Goal: Contribute content: Add original content to the website for others to see

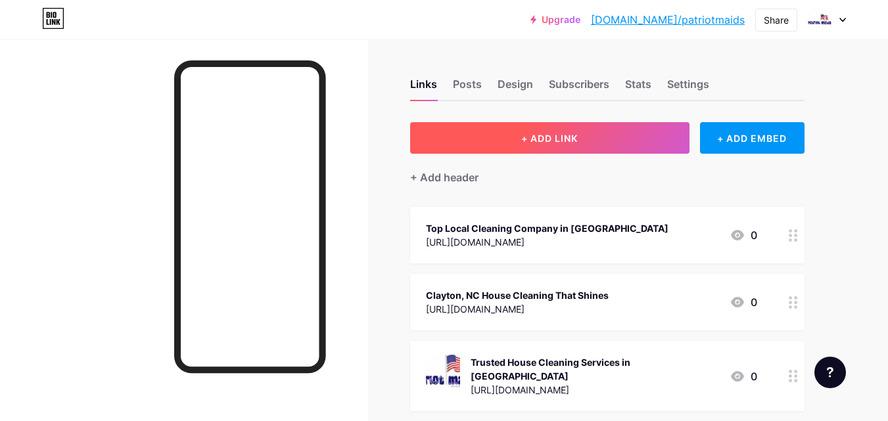
click at [615, 130] on button "+ ADD LINK" at bounding box center [549, 138] width 279 height 32
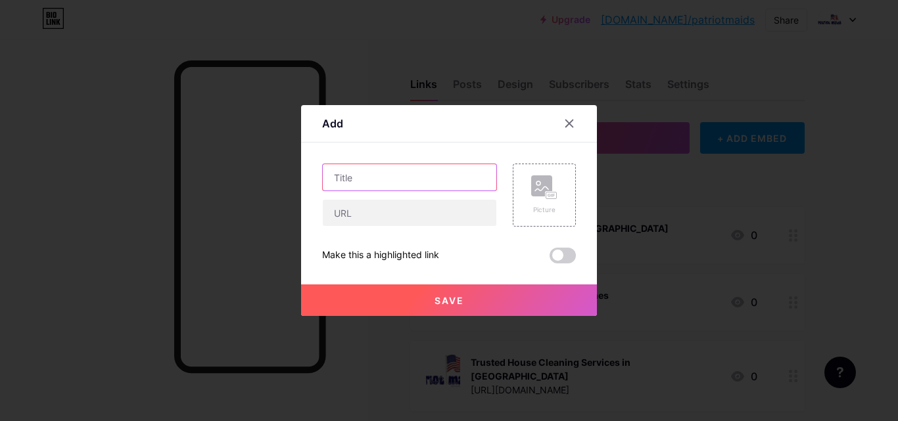
click at [398, 181] on input "text" at bounding box center [410, 177] width 174 height 26
click at [452, 164] on input "text" at bounding box center [410, 177] width 174 height 26
click at [448, 185] on input "text" at bounding box center [410, 177] width 174 height 26
paste input ""Professional Cleaning Services [GEOGRAPHIC_DATA]'"
drag, startPoint x: 416, startPoint y: 178, endPoint x: 164, endPoint y: 185, distance: 251.9
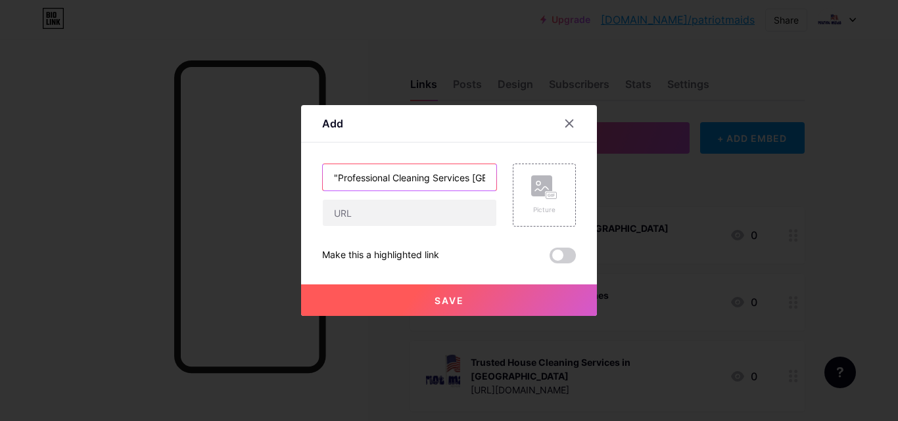
click at [164, 185] on div "Add Content YouTube Play YouTube video without leaving your page. ADD Vimeo Pla…" at bounding box center [449, 210] width 898 height 421
click at [365, 183] on input ""Professional Cleaning Services [GEOGRAPHIC_DATA]" at bounding box center [410, 177] width 174 height 26
click at [337, 176] on input ""Professional Cleaning Services [GEOGRAPHIC_DATA]" at bounding box center [410, 177] width 174 height 26
type input "Professional Cleaning Services [GEOGRAPHIC_DATA]"
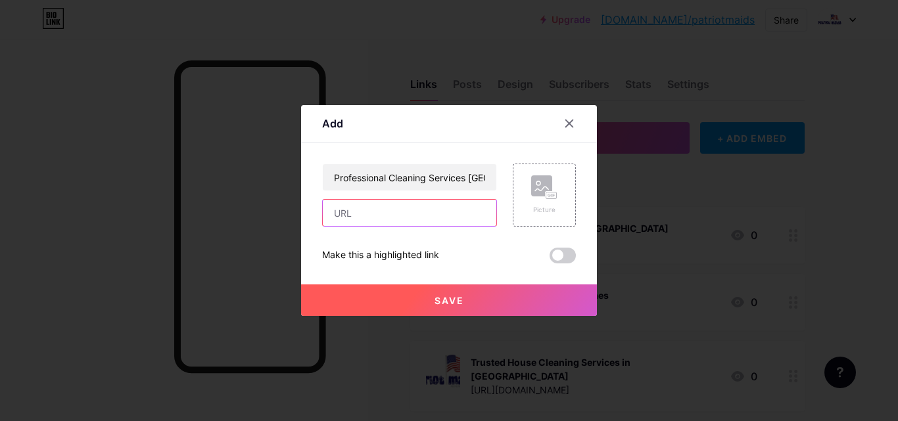
click at [354, 214] on input "text" at bounding box center [410, 213] width 174 height 26
paste input "[URL][DOMAIN_NAME]"
type input "[URL][DOMAIN_NAME]"
click at [560, 294] on button "Save" at bounding box center [449, 301] width 296 height 32
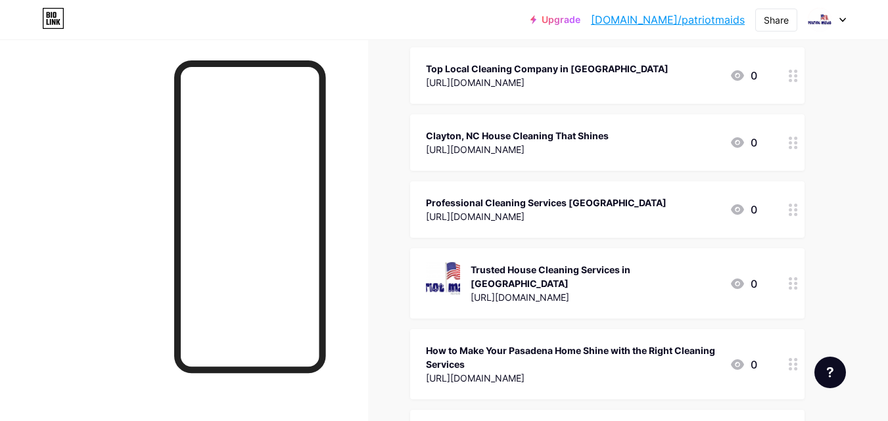
scroll to position [137, 0]
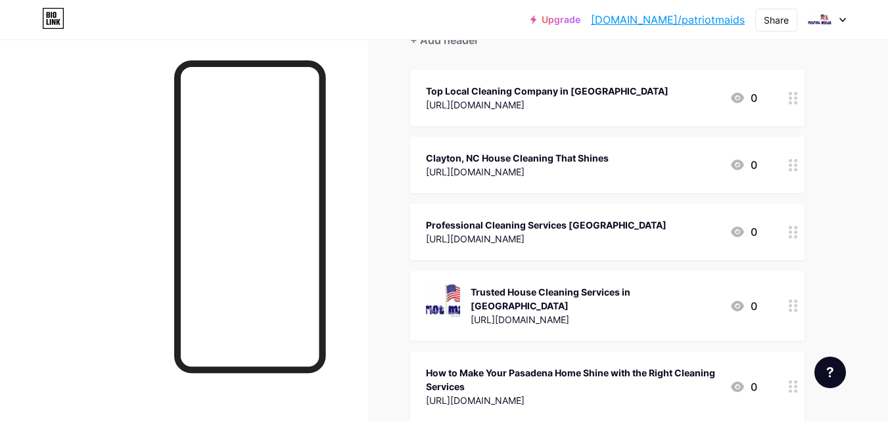
drag, startPoint x: 611, startPoint y: 239, endPoint x: 644, endPoint y: 249, distance: 34.5
click at [644, 249] on div "Professional Cleaning Services [GEOGRAPHIC_DATA] [URL][DOMAIN_NAME] 0" at bounding box center [607, 232] width 394 height 57
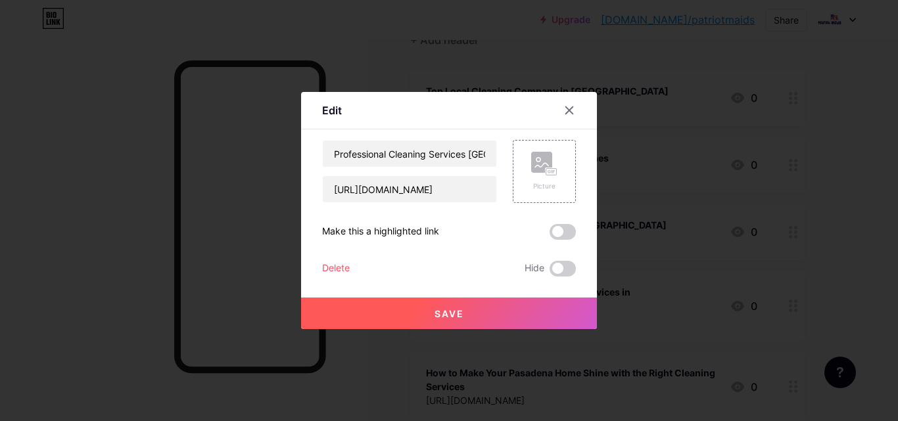
drag, startPoint x: 575, startPoint y: 249, endPoint x: 586, endPoint y: 216, distance: 35.3
click at [587, 229] on div "Edit Content YouTube Play YouTube video without leaving your page. ADD Vimeo Pl…" at bounding box center [449, 210] width 296 height 237
click at [568, 112] on icon at bounding box center [569, 110] width 7 height 7
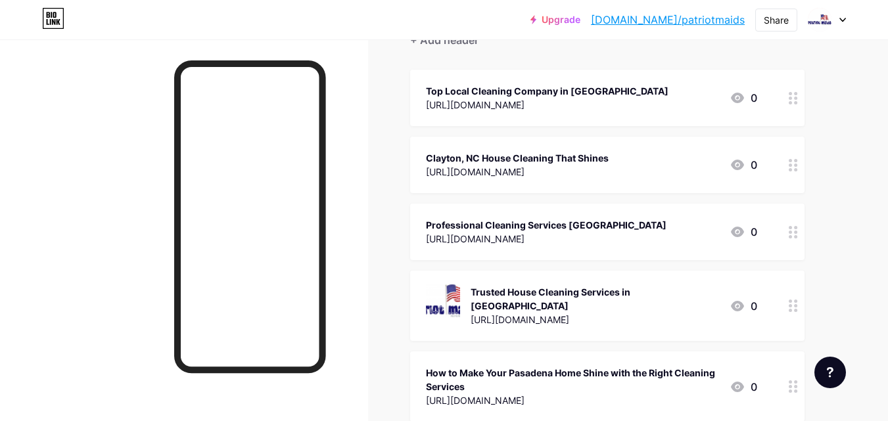
click at [635, 235] on div "[URL][DOMAIN_NAME]" at bounding box center [546, 239] width 241 height 14
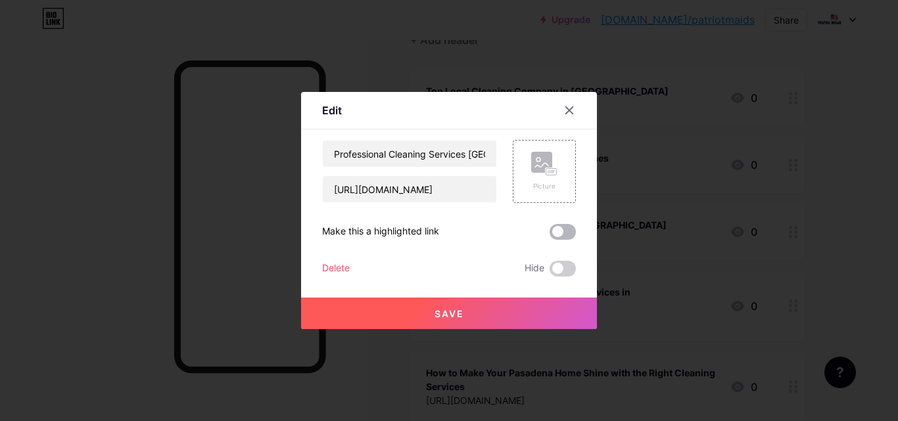
click at [555, 237] on span at bounding box center [563, 232] width 26 height 16
click at [550, 235] on input "checkbox" at bounding box center [550, 235] width 0 height 0
click at [673, 268] on div at bounding box center [449, 210] width 898 height 421
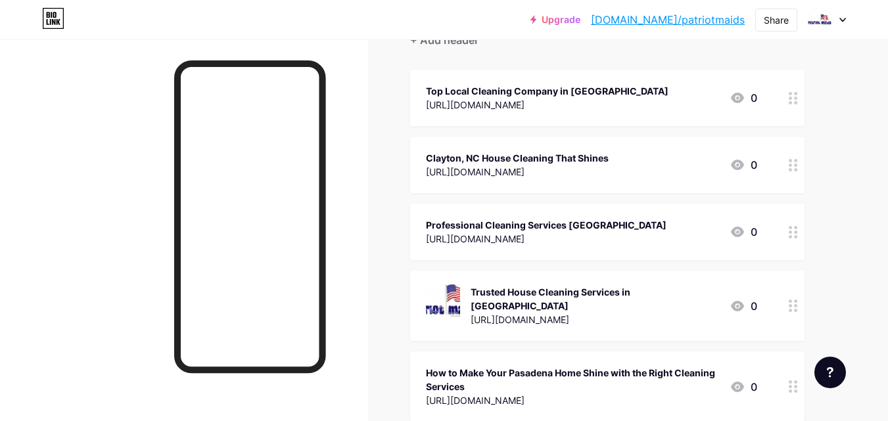
click at [598, 245] on div "[URL][DOMAIN_NAME]" at bounding box center [546, 239] width 241 height 14
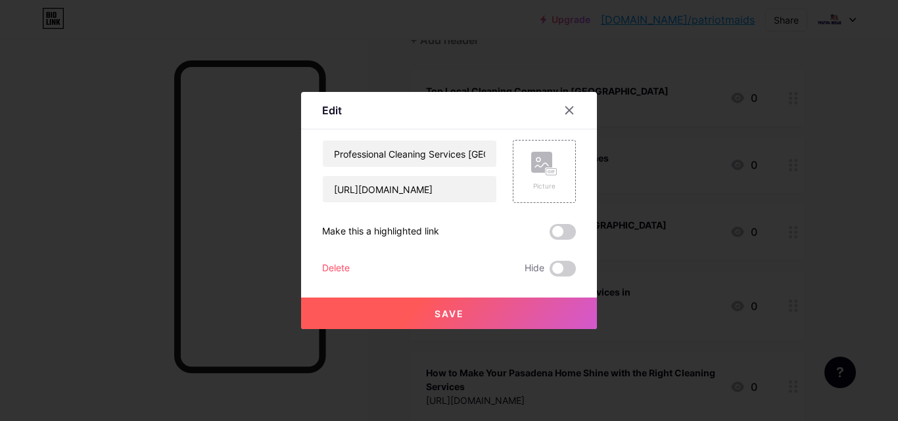
click at [577, 241] on div "Edit Content YouTube Play YouTube video without leaving your page. ADD Vimeo Pl…" at bounding box center [449, 210] width 296 height 237
click at [571, 239] on span at bounding box center [563, 232] width 26 height 16
click at [550, 235] on input "checkbox" at bounding box center [550, 235] width 0 height 0
click at [561, 314] on button "Save" at bounding box center [449, 314] width 296 height 32
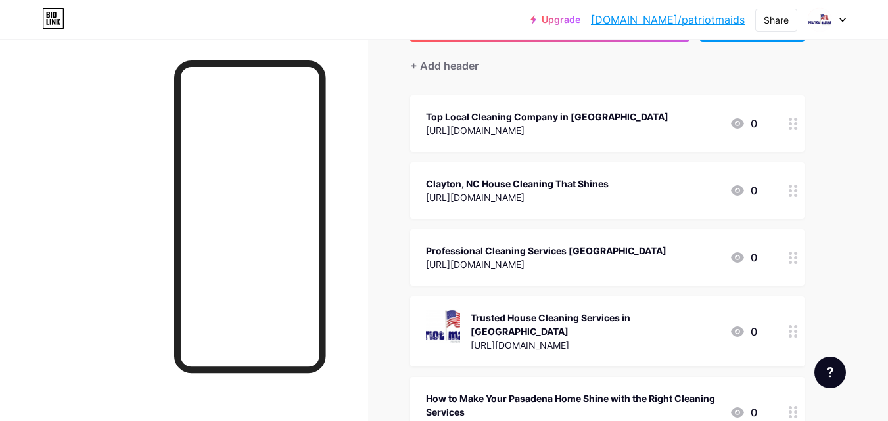
scroll to position [131, 0]
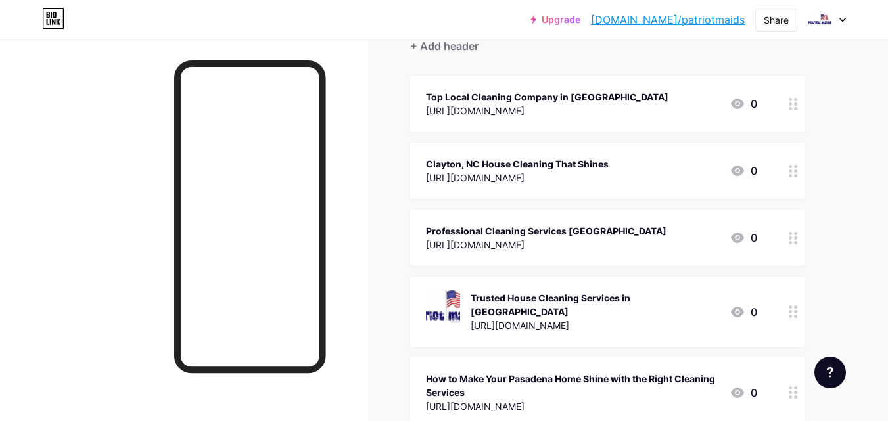
drag, startPoint x: 747, startPoint y: 234, endPoint x: 421, endPoint y: 239, distance: 325.5
drag, startPoint x: 421, startPoint y: 239, endPoint x: 380, endPoint y: 237, distance: 41.5
drag, startPoint x: 380, startPoint y: 237, endPoint x: 381, endPoint y: 210, distance: 27.0
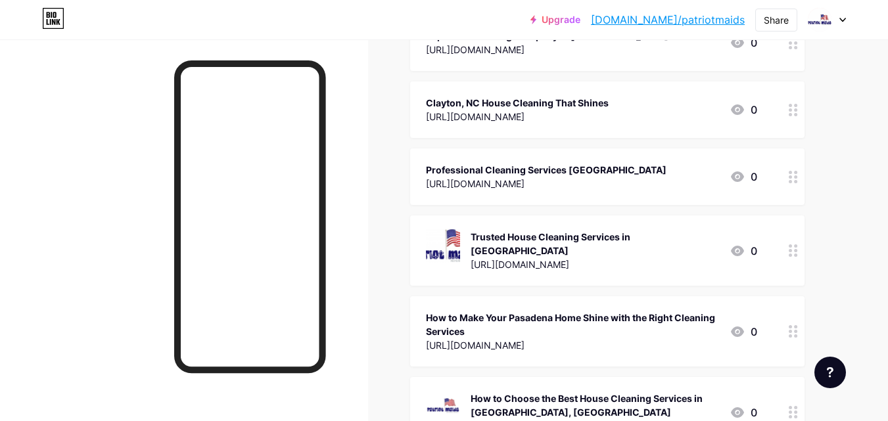
scroll to position [66, 0]
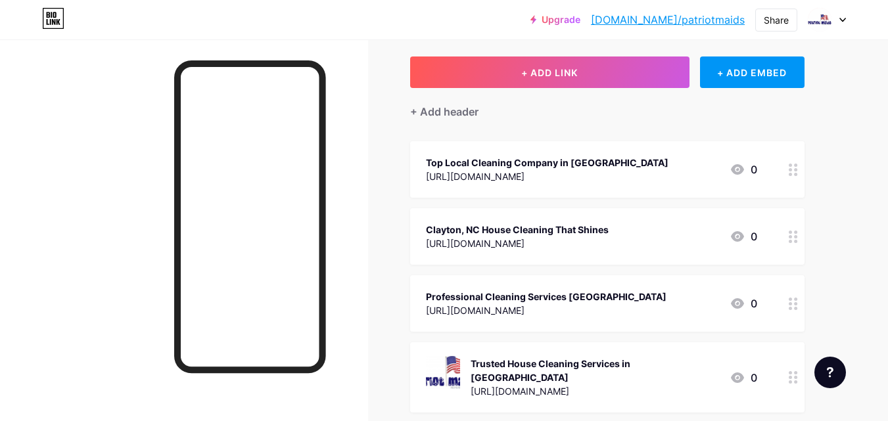
drag, startPoint x: 397, startPoint y: 178, endPoint x: 390, endPoint y: 173, distance: 8.9
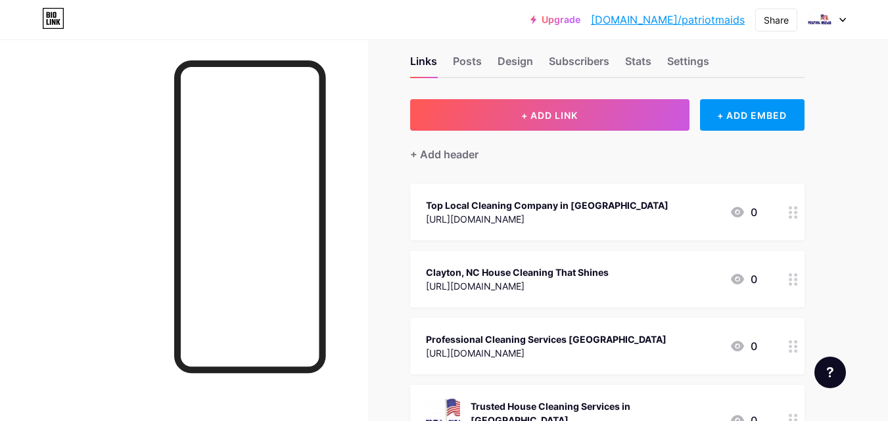
scroll to position [0, 0]
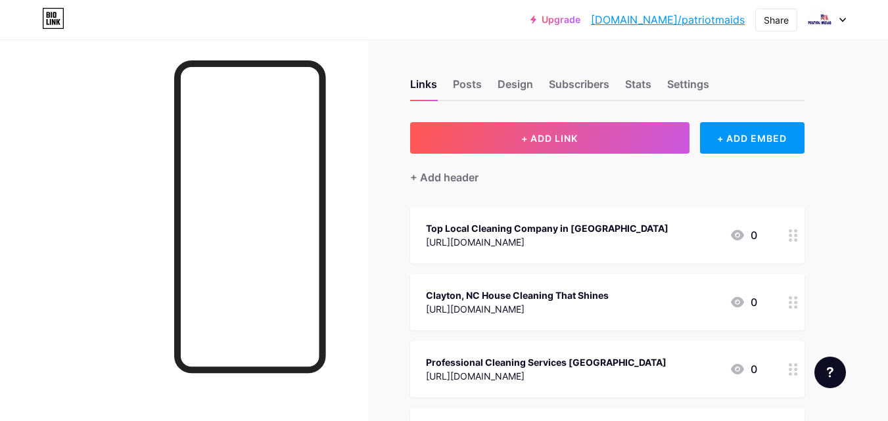
click at [704, 18] on link "[DOMAIN_NAME]/patriotmaids" at bounding box center [668, 20] width 154 height 16
